Goal: Information Seeking & Learning: Learn about a topic

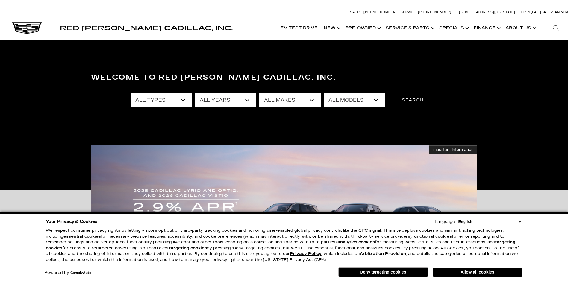
click at [250, 100] on select "All Years 2026 2025 2024 2023 2022 2021 2020 2019 2018 2017 2016 2015 2014 2013" at bounding box center [225, 100] width 61 height 14
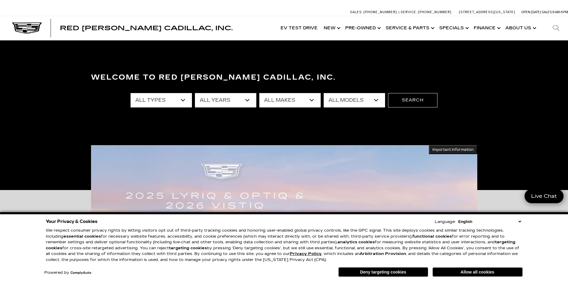
click at [313, 100] on select "All Makes Audi BMW Buick Cadillac Chevrolet Honda Jeep Land Rover Lexus Mercede…" at bounding box center [289, 100] width 61 height 14
select select "Cadillac"
click at [259, 93] on select "All Makes Audi BMW Buick Cadillac Chevrolet Honda Jeep Land Rover Lexus Mercede…" at bounding box center [289, 100] width 61 height 14
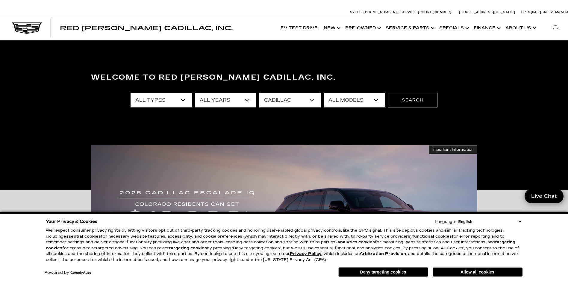
click at [378, 101] on select "All Models CT4 CT5 Escalade Escalade ESV ESCALADE IQ ESCALADE IQL LYRIQ OPTIQ S…" at bounding box center [354, 100] width 61 height 14
select select "XT5"
click at [324, 93] on select "All Models CT4 CT5 Escalade Escalade ESV ESCALADE IQ ESCALADE IQL LYRIQ OPTIQ S…" at bounding box center [354, 100] width 61 height 14
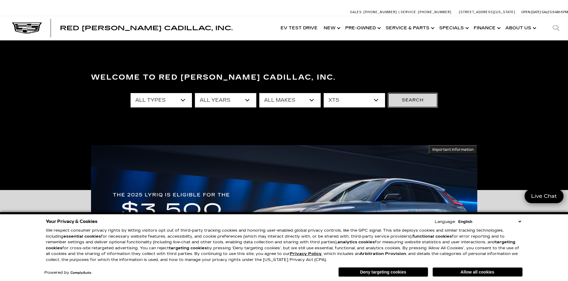
click at [407, 101] on button "Search" at bounding box center [412, 100] width 49 height 14
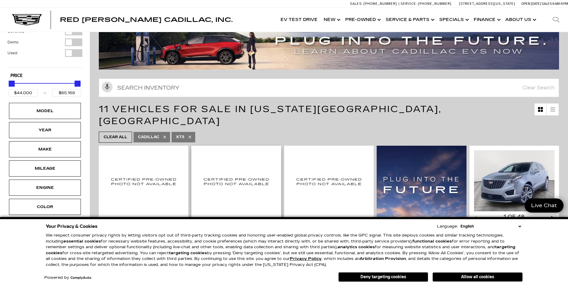
scroll to position [30, 0]
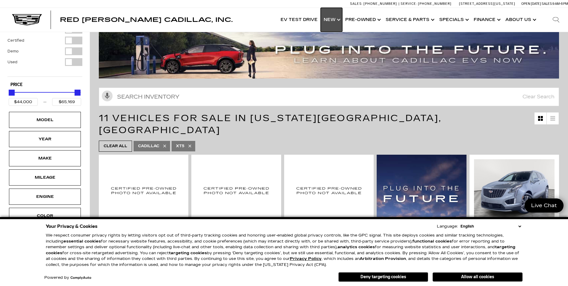
click at [331, 17] on link "Show New" at bounding box center [332, 20] width 22 height 24
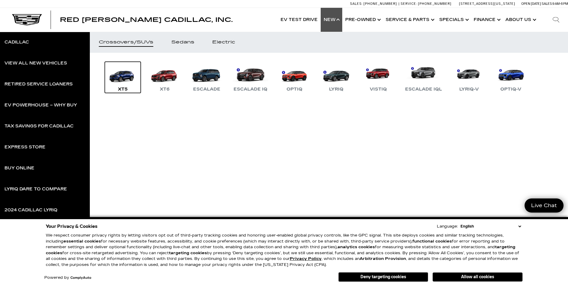
click at [122, 79] on link "XT5" at bounding box center [123, 77] width 36 height 31
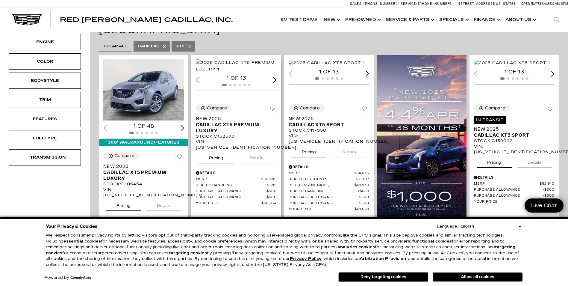
scroll to position [120, 0]
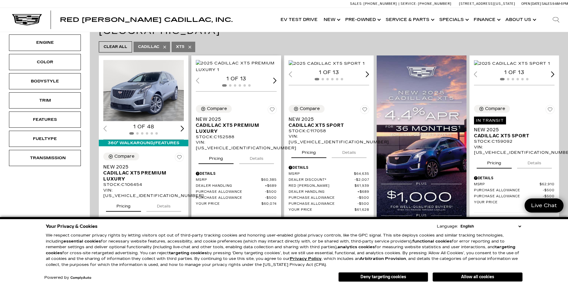
click at [244, 73] on img "1 / 2" at bounding box center [236, 66] width 81 height 13
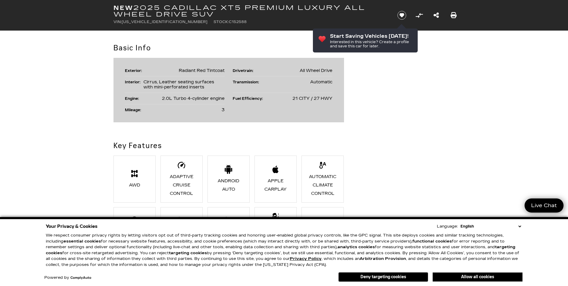
scroll to position [329, 0]
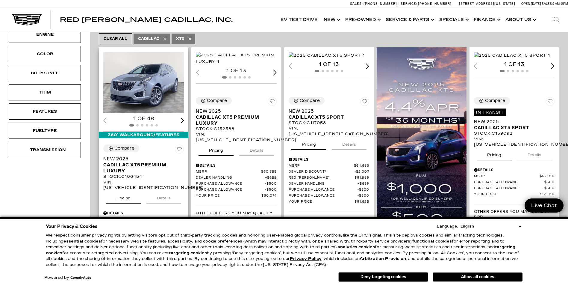
scroll to position [120, 0]
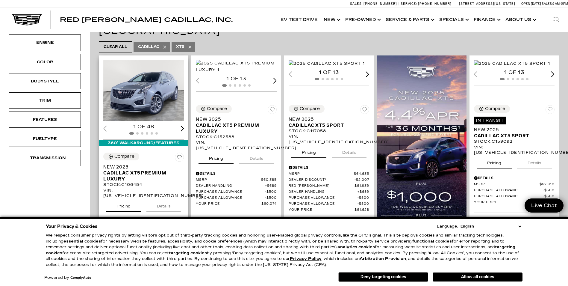
click at [131, 92] on img "1 / 2" at bounding box center [143, 90] width 81 height 61
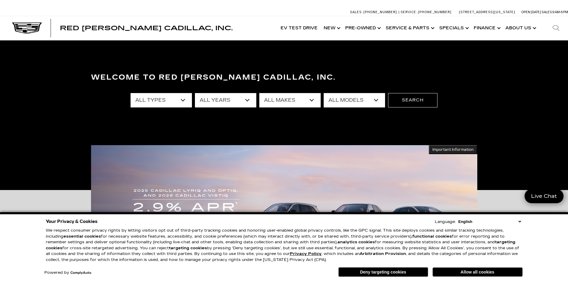
click at [185, 100] on select "All Types New Used Certified Used Demo" at bounding box center [161, 100] width 61 height 14
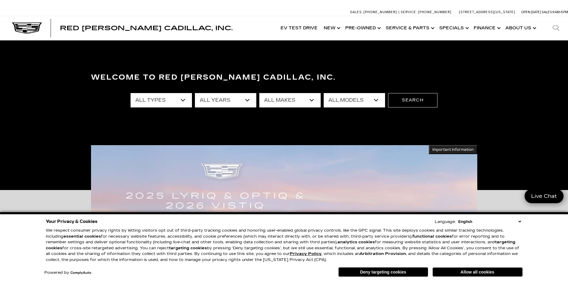
click at [186, 99] on select "All Types New Used Certified Used Demo" at bounding box center [161, 100] width 61 height 14
select select "New"
click at [131, 93] on select "All Types New Used Certified Used Demo" at bounding box center [161, 100] width 61 height 14
click at [248, 101] on select "All Years 2026 2025 2024" at bounding box center [225, 100] width 61 height 14
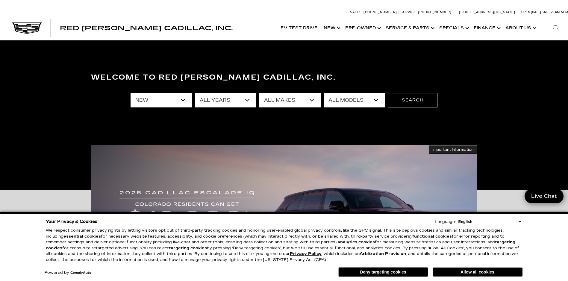
select select "2025"
click at [195, 93] on select "All Years 2026 2025 2024" at bounding box center [225, 100] width 61 height 14
click at [312, 99] on select "All Makes Cadillac" at bounding box center [289, 100] width 61 height 14
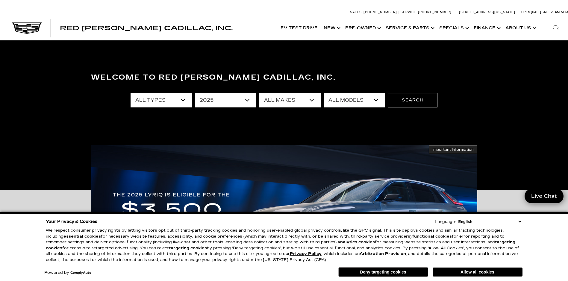
select select "Cadillac"
click at [259, 93] on select "All Makes Cadillac" at bounding box center [289, 100] width 61 height 14
click at [378, 101] on select "All Models CT4 Escalade Escalade ESV LYRIQ OPTIQ XT5 XT6" at bounding box center [354, 100] width 61 height 14
select select "XT5"
click at [324, 93] on select "All Models CT4 Escalade Escalade ESV LYRIQ OPTIQ XT5 XT6" at bounding box center [354, 100] width 61 height 14
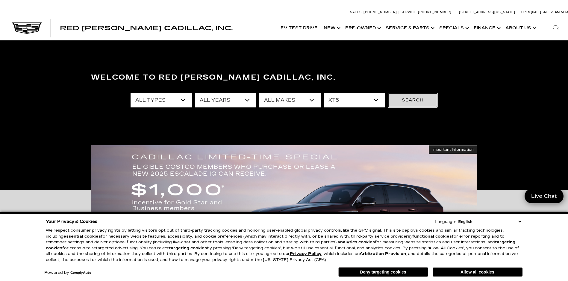
click at [402, 102] on button "Search" at bounding box center [412, 100] width 49 height 14
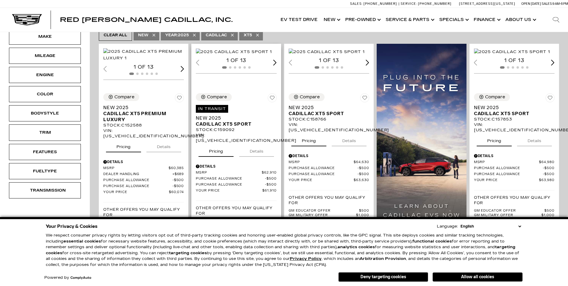
scroll to position [150, 0]
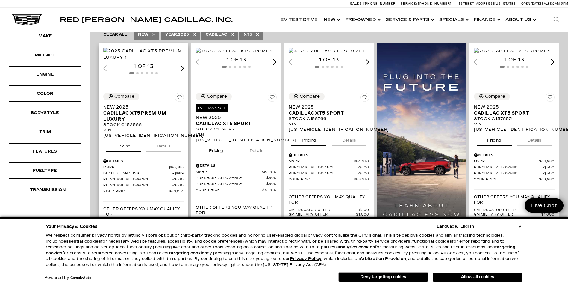
click at [138, 61] on img "1 / 2" at bounding box center [143, 54] width 81 height 13
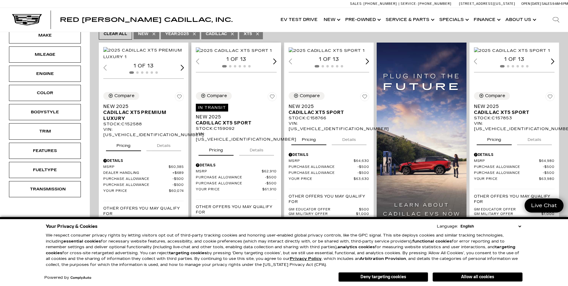
scroll to position [150, 0]
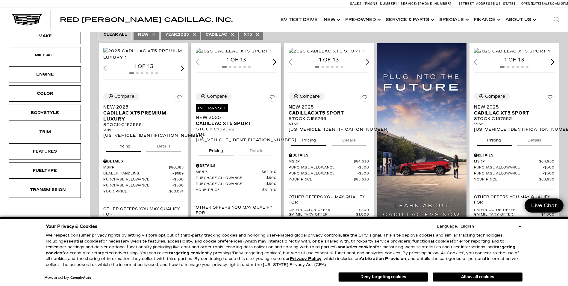
click at [240, 54] on img "1 / 2" at bounding box center [234, 51] width 76 height 7
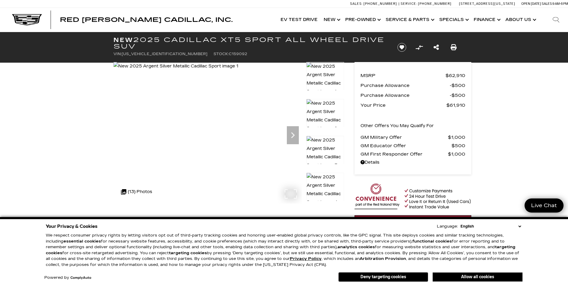
click at [207, 70] on img at bounding box center [175, 66] width 125 height 8
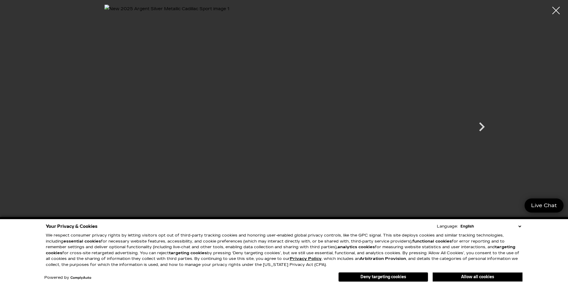
scroll to position [120, 0]
click at [479, 125] on icon "Next" at bounding box center [482, 127] width 18 height 18
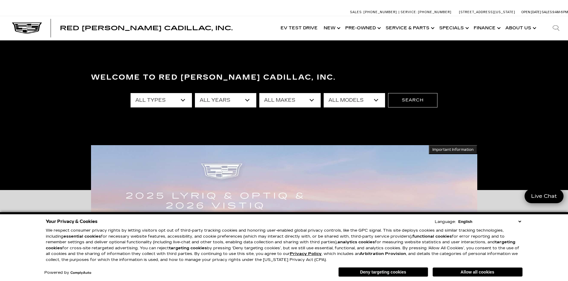
click at [181, 100] on select "All Types New Used Certified Used Demo" at bounding box center [161, 100] width 61 height 14
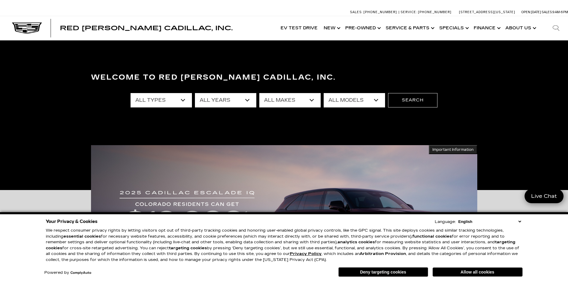
select select "New"
click at [131, 93] on select "All Types New Used Certified Used Demo" at bounding box center [161, 100] width 61 height 14
click at [248, 99] on select "All Years 2026 2025 2024" at bounding box center [225, 100] width 61 height 14
select select "2025"
click at [195, 93] on select "All Years 2026 2025 2024" at bounding box center [225, 100] width 61 height 14
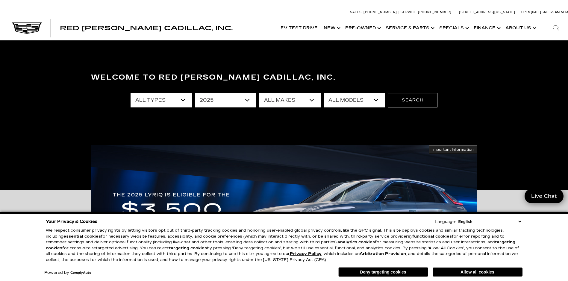
click at [311, 99] on select "All Makes Cadillac" at bounding box center [289, 100] width 61 height 14
select select "Cadillac"
click at [259, 93] on select "All Makes Cadillac" at bounding box center [289, 100] width 61 height 14
click at [375, 98] on select "All Models CT4 Escalade Escalade ESV LYRIQ OPTIQ XT5 XT6" at bounding box center [354, 100] width 61 height 14
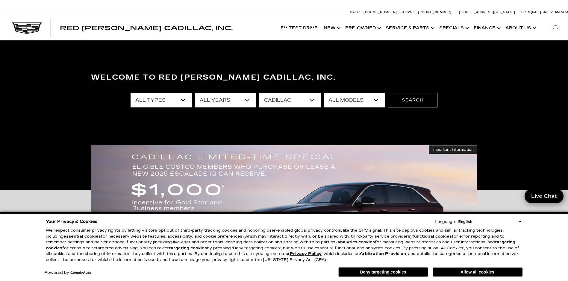
select select "XT5"
click at [324, 93] on select "All Models CT4 Escalade Escalade ESV LYRIQ OPTIQ XT5 XT6" at bounding box center [354, 100] width 61 height 14
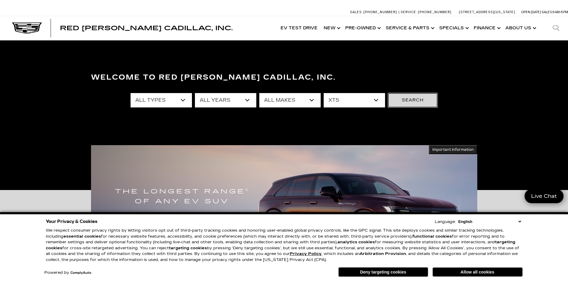
click at [407, 101] on button "Search" at bounding box center [412, 100] width 49 height 14
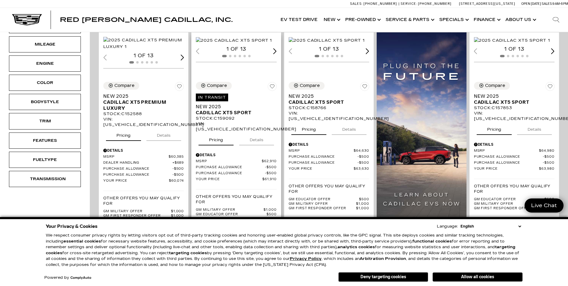
scroll to position [150, 0]
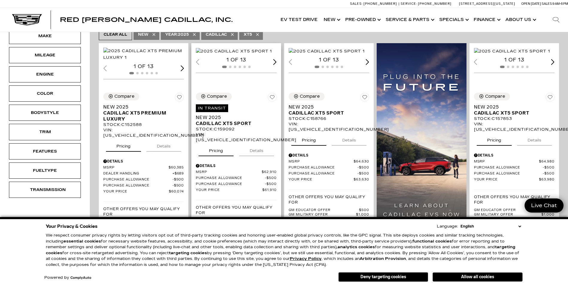
click at [235, 54] on img "1 / 2" at bounding box center [234, 51] width 76 height 7
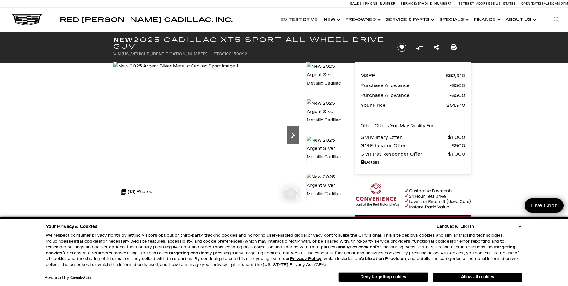
click at [291, 134] on icon "Next" at bounding box center [293, 135] width 12 height 12
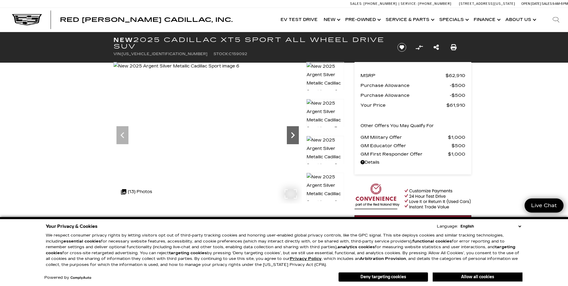
click at [291, 134] on icon "Next" at bounding box center [293, 135] width 12 height 12
click at [292, 133] on icon "Next" at bounding box center [293, 135] width 4 height 6
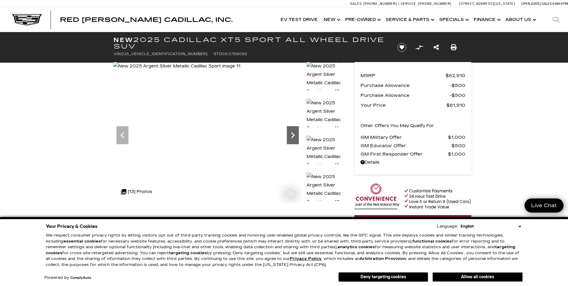
click at [293, 132] on icon "Next" at bounding box center [293, 135] width 12 height 12
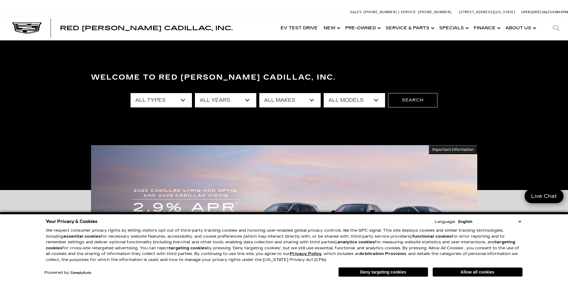
click at [182, 101] on select "All Types New Used Certified Used Demo" at bounding box center [161, 100] width 61 height 14
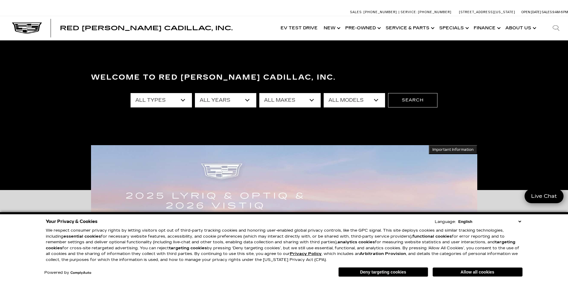
click at [186, 100] on select "All Types New Used Certified Used Demo" at bounding box center [161, 100] width 61 height 14
select select "New"
click at [131, 93] on select "All Types New Used Certified Used Demo" at bounding box center [161, 100] width 61 height 14
click at [244, 99] on select "All Years 2026 2025 2024" at bounding box center [225, 100] width 61 height 14
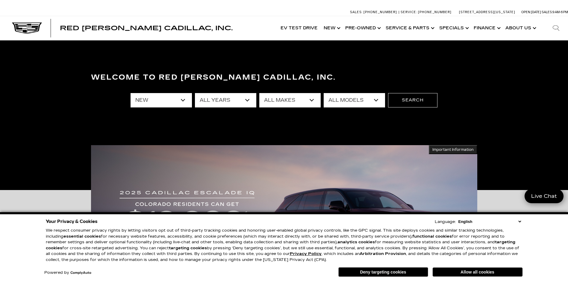
select select "2025"
click at [195, 93] on select "All Years 2026 2025 2024" at bounding box center [225, 100] width 61 height 14
click at [314, 98] on select "All Makes Cadillac" at bounding box center [289, 100] width 61 height 14
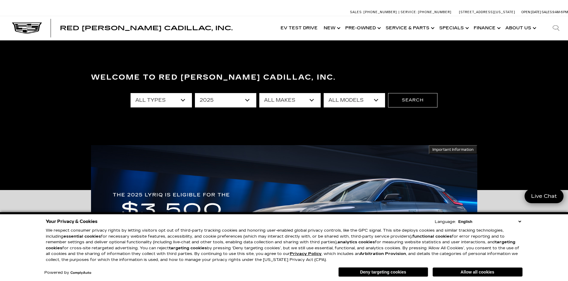
select select "Cadillac"
click at [259, 93] on select "All Makes Cadillac" at bounding box center [289, 100] width 61 height 14
click at [377, 102] on select "All Models CT4 Escalade Escalade ESV LYRIQ OPTIQ XT5 XT6" at bounding box center [354, 100] width 61 height 14
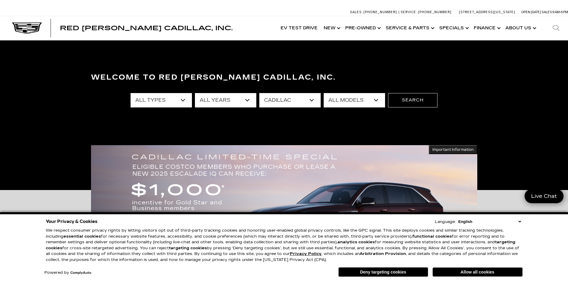
select select "XT5"
click at [324, 93] on select "All Models CT4 Escalade Escalade ESV LYRIQ OPTIQ XT5 XT6" at bounding box center [354, 100] width 61 height 14
click at [409, 102] on button "Search" at bounding box center [412, 100] width 49 height 14
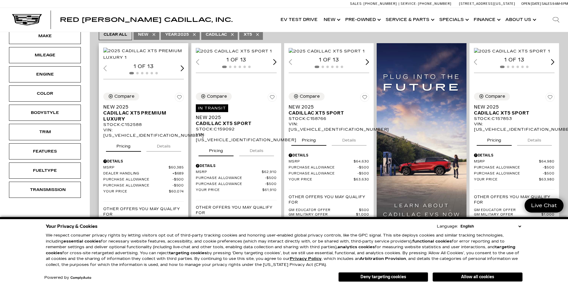
scroll to position [180, 0]
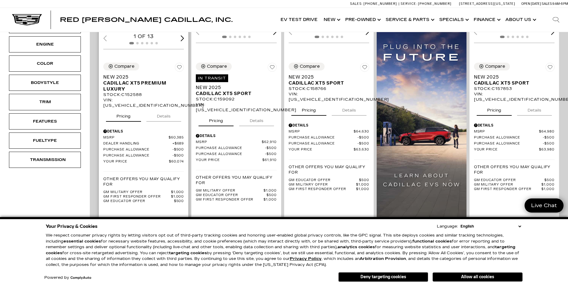
click at [140, 31] on img "1 / 2" at bounding box center [143, 24] width 81 height 13
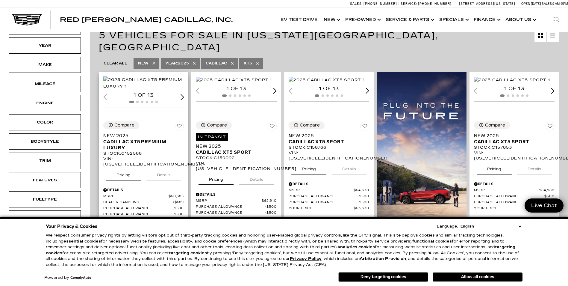
scroll to position [120, 0]
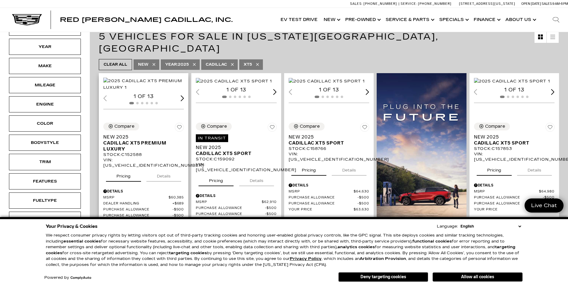
click at [156, 91] on img "1 / 2" at bounding box center [143, 84] width 81 height 13
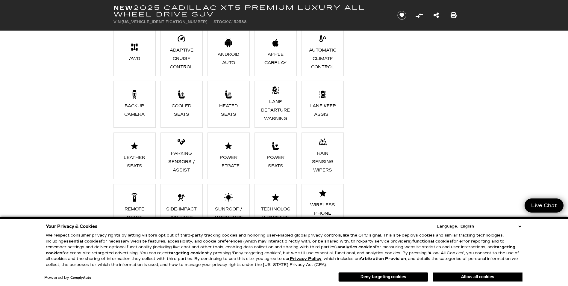
scroll to position [539, 0]
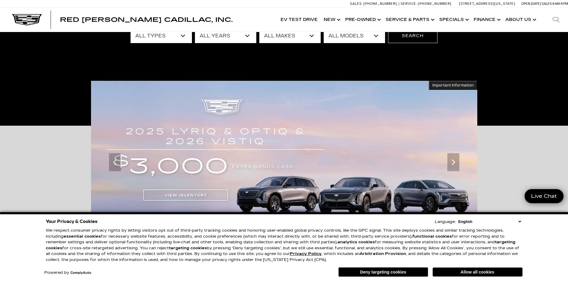
scroll to position [30, 0]
